Goal: Information Seeking & Learning: Learn about a topic

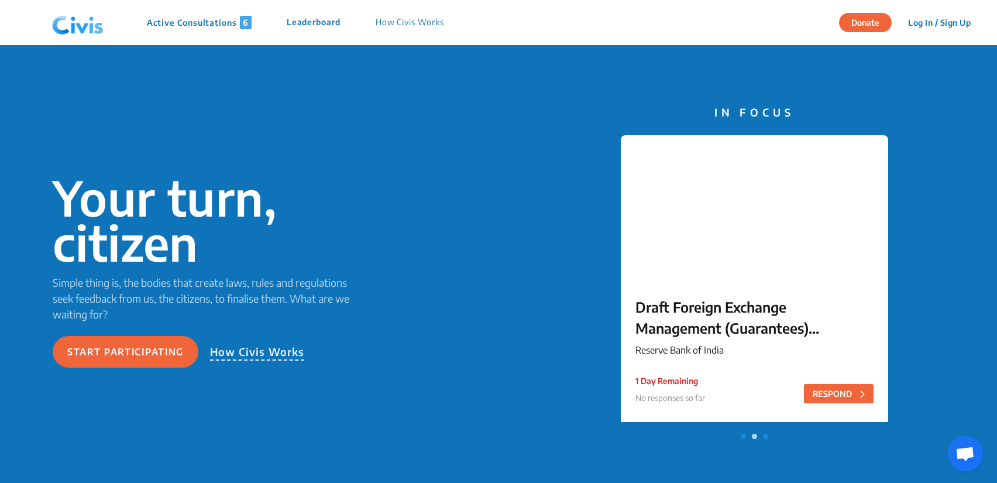
click at [922, 22] on button "Log In / Sign Up" at bounding box center [940, 22] width 78 height 18
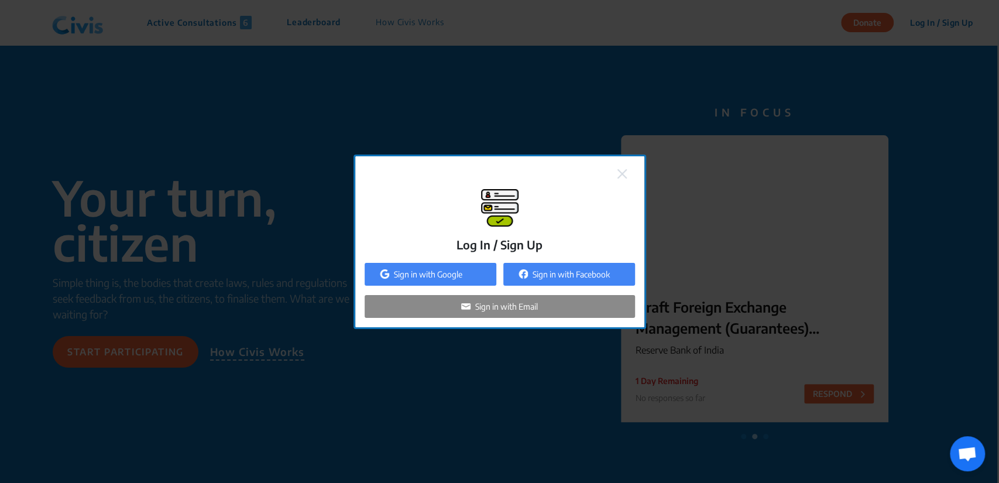
click at [441, 274] on p "Sign in with Google" at bounding box center [428, 274] width 68 height 12
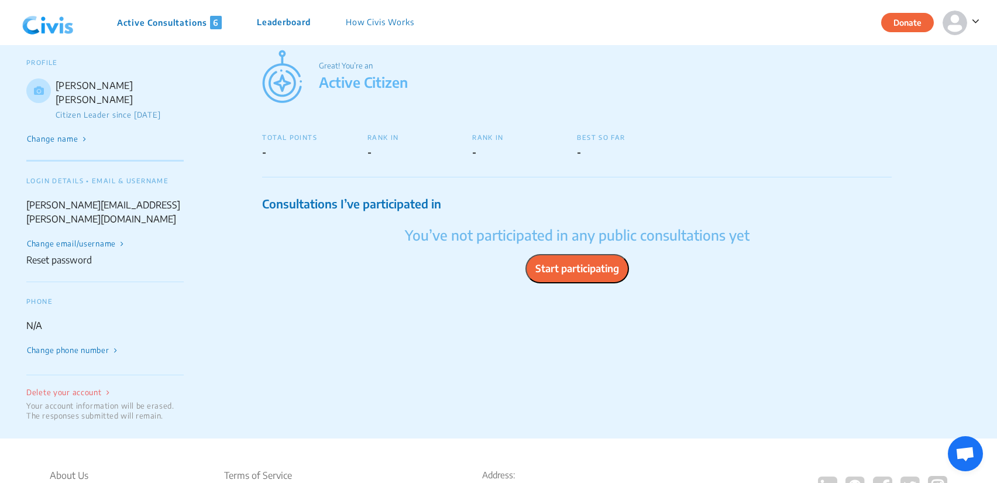
scroll to position [65, 0]
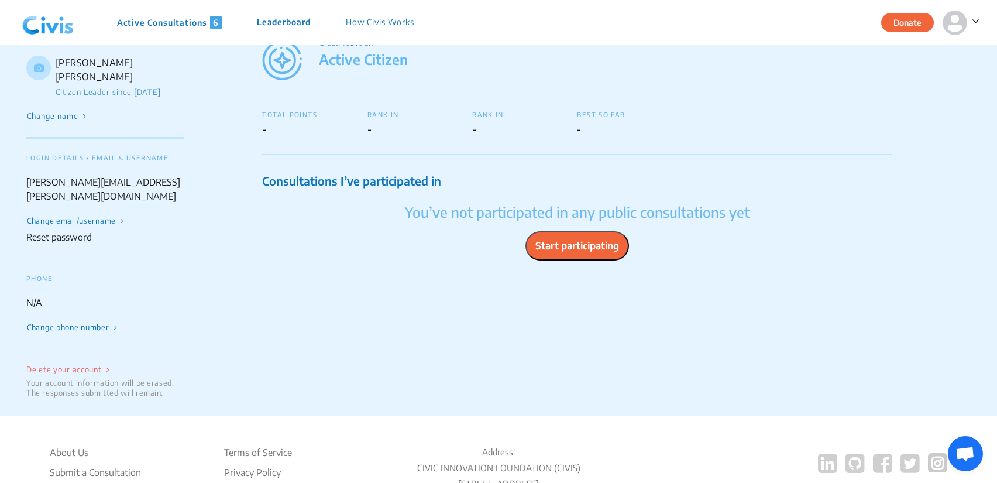
click at [159, 19] on p "Active Consultations 6" at bounding box center [169, 22] width 105 height 13
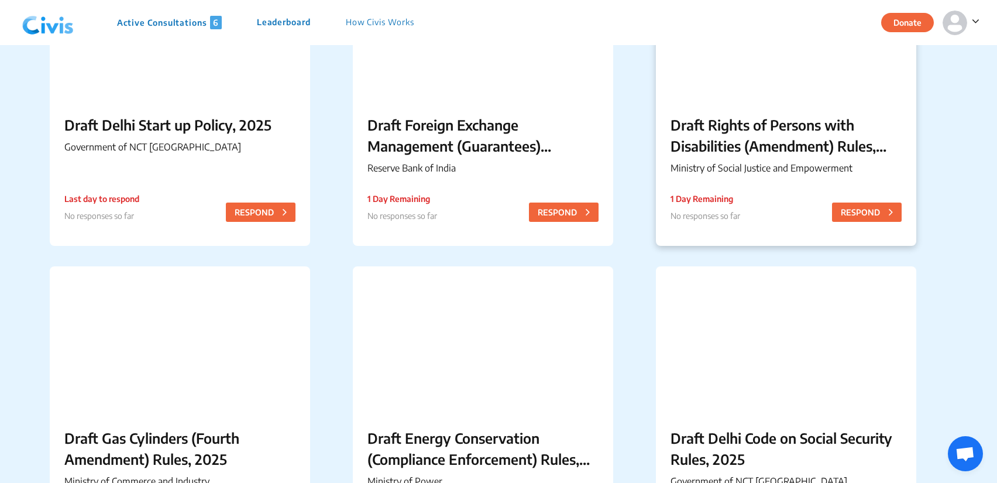
scroll to position [195, 0]
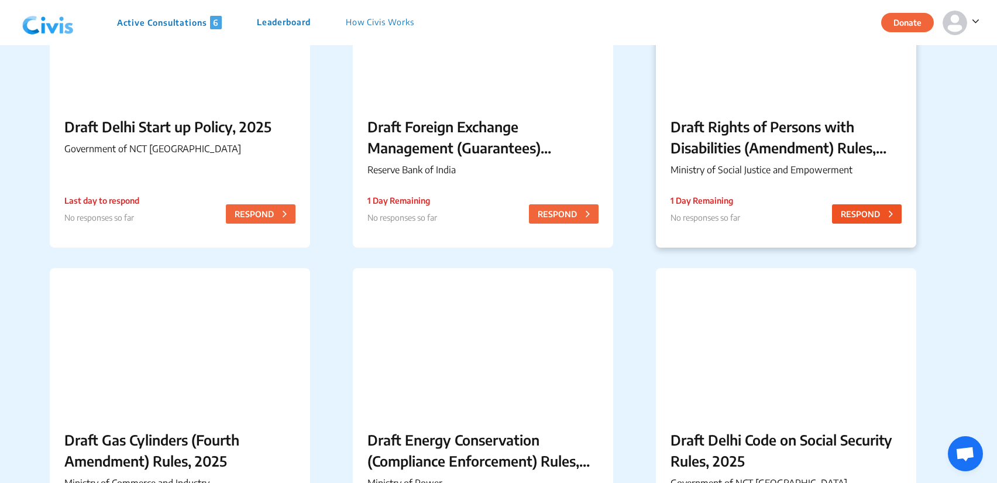
click at [867, 206] on button "RESPOND" at bounding box center [867, 213] width 70 height 19
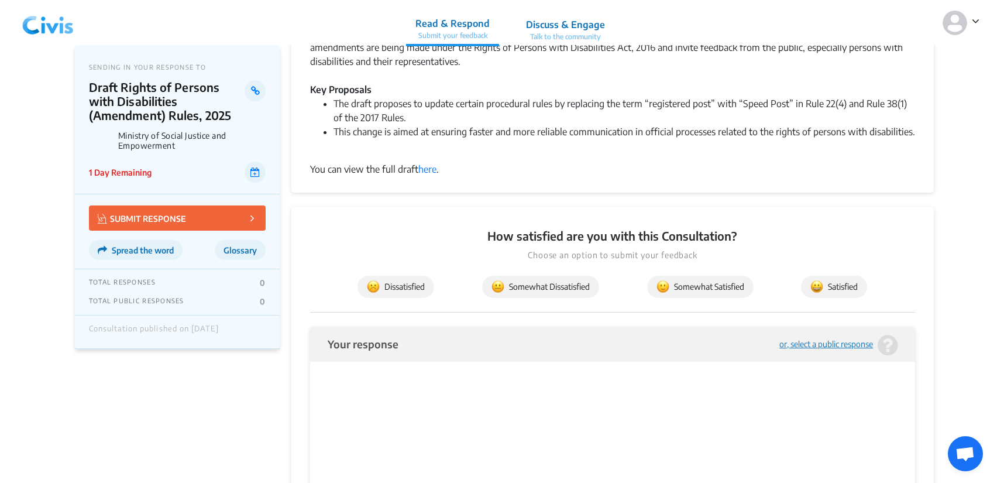
scroll to position [130, 0]
click at [425, 168] on link "here" at bounding box center [427, 169] width 18 height 12
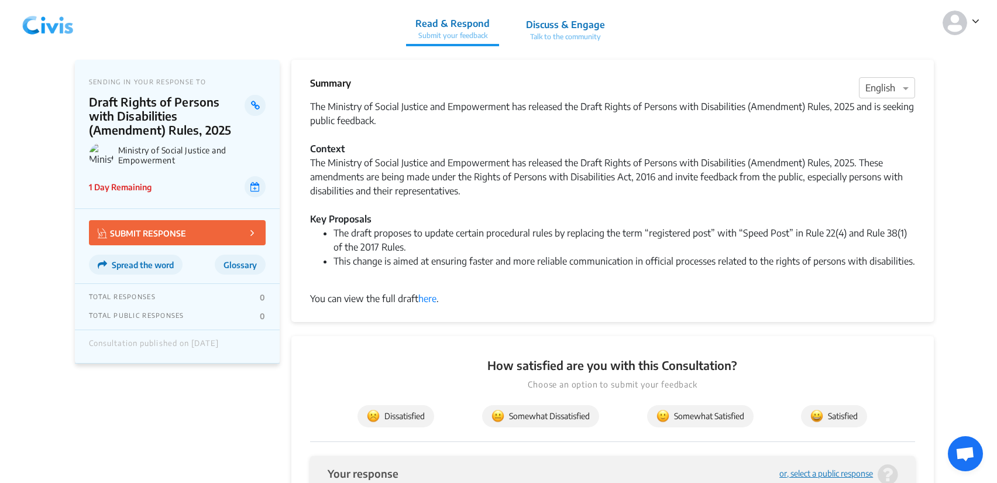
click at [47, 18] on img at bounding box center [48, 22] width 61 height 35
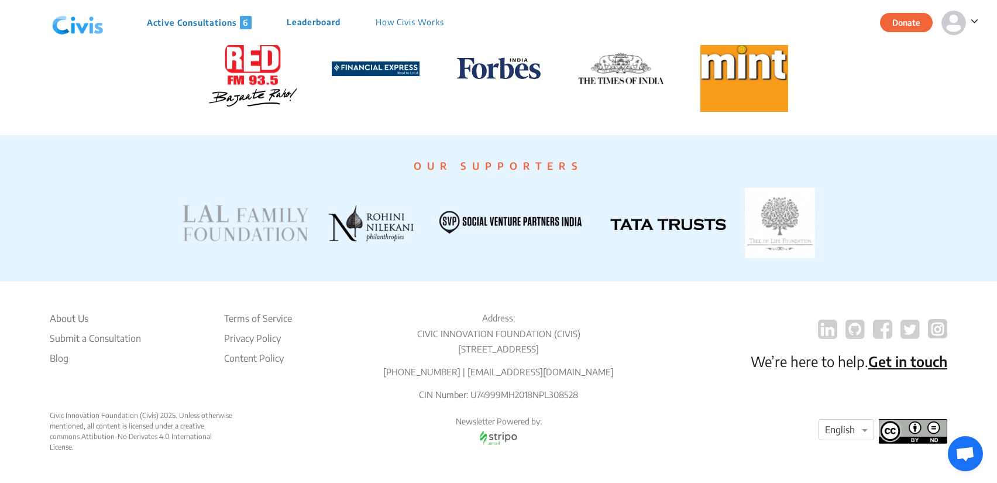
scroll to position [2247, 0]
click at [235, 25] on p "Active Consultations 6" at bounding box center [199, 22] width 105 height 13
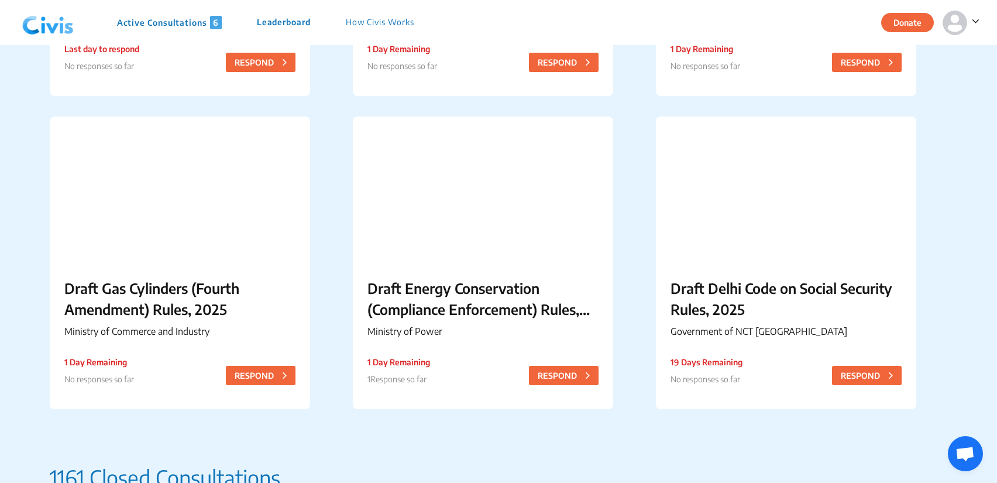
scroll to position [520, 0]
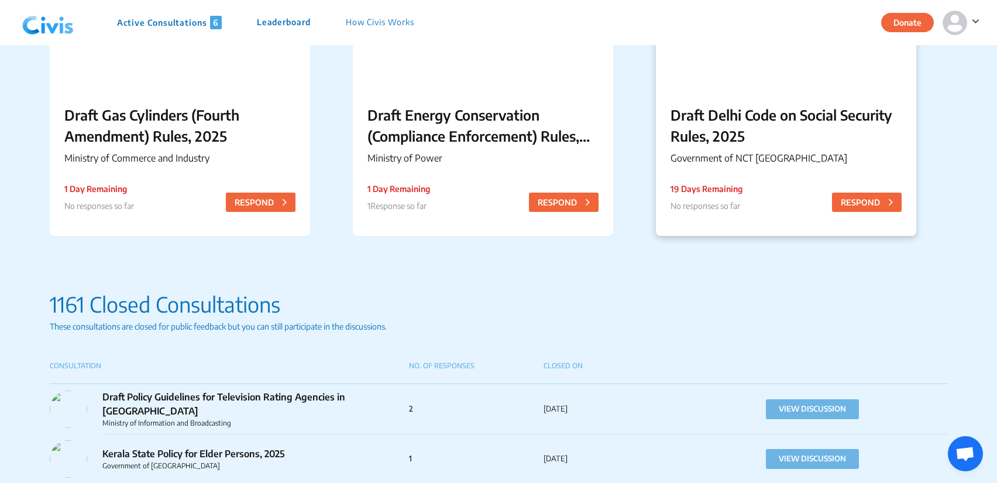
click at [729, 118] on p "Draft Delhi Code on Social Security Rules, 2025" at bounding box center [786, 125] width 231 height 42
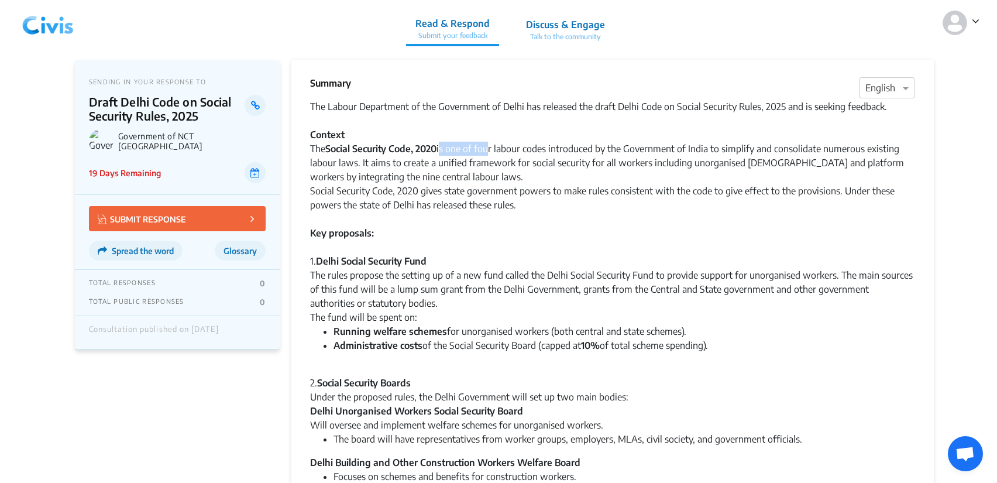
drag, startPoint x: 469, startPoint y: 148, endPoint x: 490, endPoint y: 148, distance: 21.7
click at [490, 148] on div "The Social Security Code, 2020 is one of four labour codes introduced by the Go…" at bounding box center [612, 163] width 605 height 42
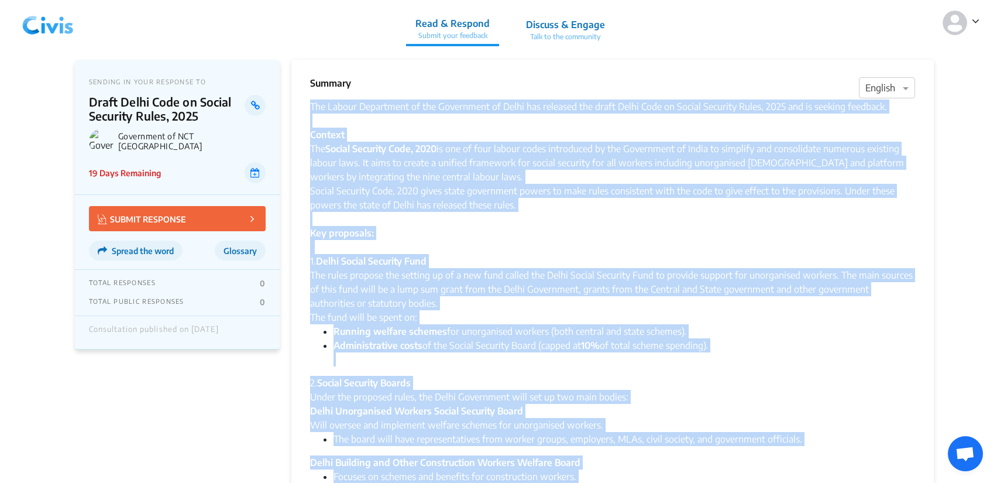
drag, startPoint x: 565, startPoint y: 171, endPoint x: 311, endPoint y: 100, distance: 263.6
copy div "The Labour Department of the Government of Delhi has released the draft Delhi C…"
click at [399, 176] on div "The Social Security Code, 2020 is one of four labour codes introduced by the Go…" at bounding box center [612, 163] width 605 height 42
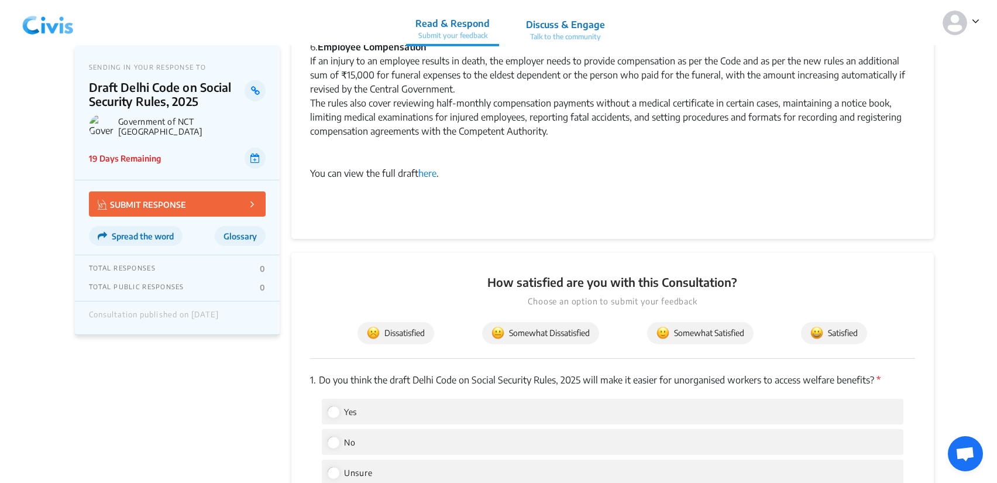
scroll to position [845, 0]
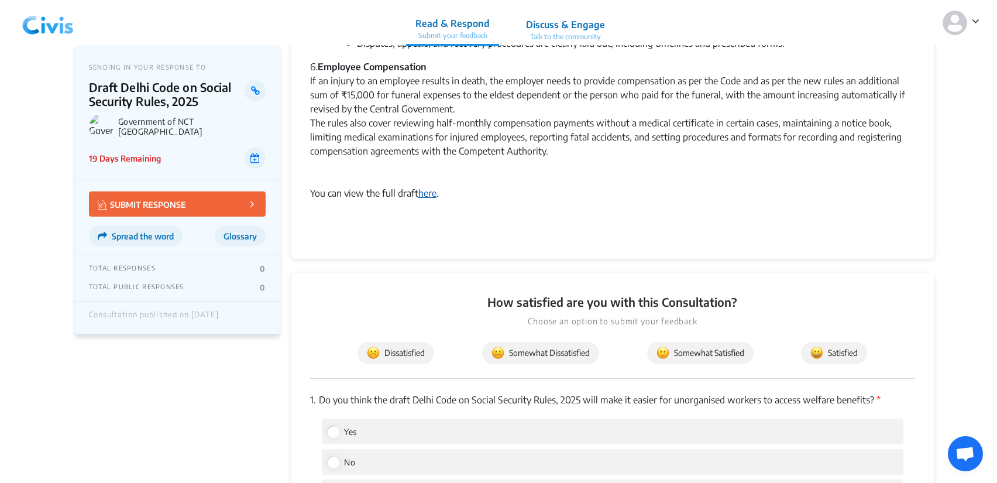
click at [426, 199] on link "here" at bounding box center [427, 193] width 18 height 12
